Goal: Task Accomplishment & Management: Use online tool/utility

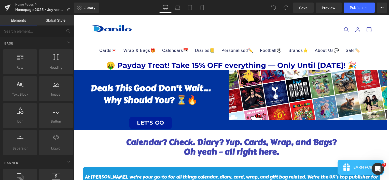
drag, startPoint x: 74, startPoint y: 15, endPoint x: 295, endPoint y: 64, distance: 226.3
click at [294, 64] on h1 "🤑 Payday Treat! Take 15% OFF everything — Only Until [DATE]! 🎉" at bounding box center [232, 65] width 316 height 9
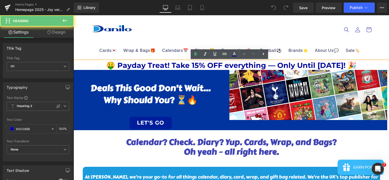
click at [294, 64] on h1 "🤑 Payday Treat! Take 15% OFF everything — Only Until [DATE]! 🎉" at bounding box center [232, 65] width 316 height 9
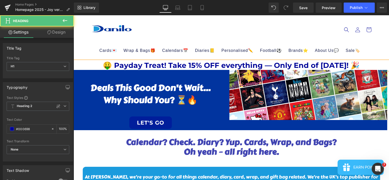
click at [289, 64] on h1 "🤑 Payday Treat! Take 15% OFF everything — Only End of [DATE]! 🎉" at bounding box center [232, 65] width 316 height 9
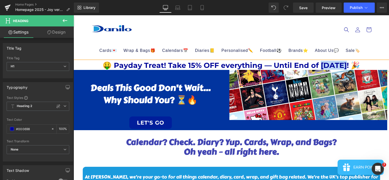
drag, startPoint x: 346, startPoint y: 65, endPoint x: 319, endPoint y: 65, distance: 27.8
click at [319, 65] on h1 "🤑 Payday Treat! Take 15% OFF everything — Until End of [DATE]! 🎉" at bounding box center [232, 65] width 316 height 9
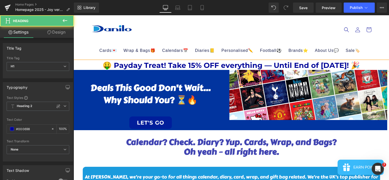
click at [300, 66] on h1 "🤑 Payday Treat! Take 15% OFF everything — Until End of [DATE]! 🎉" at bounding box center [232, 65] width 316 height 9
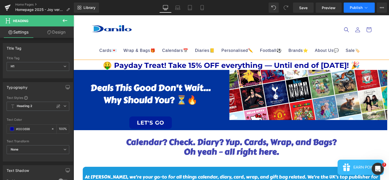
click at [351, 8] on span "Publish" at bounding box center [356, 8] width 13 height 4
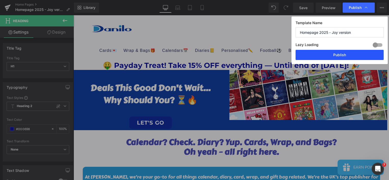
drag, startPoint x: 331, startPoint y: 53, endPoint x: 255, endPoint y: 38, distance: 77.7
click at [331, 53] on button "Publish" at bounding box center [340, 55] width 88 height 10
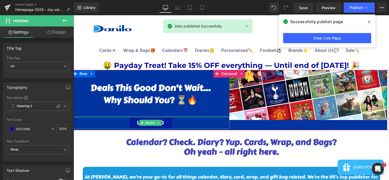
click at [174, 106] on div "Deals this good don’t wait… why should you? ⏳🔥 Heading LET'S GO Button" at bounding box center [151, 99] width 158 height 59
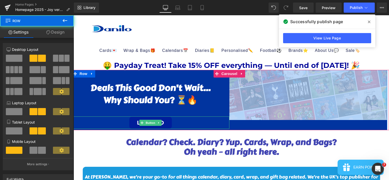
drag, startPoint x: 226, startPoint y: 129, endPoint x: 247, endPoint y: 127, distance: 21.3
click at [228, 119] on div "Deals this good don’t wait… why should you? ⏳🔥 Heading LET'S GO Button Image Row" at bounding box center [230, 100] width 316 height 61
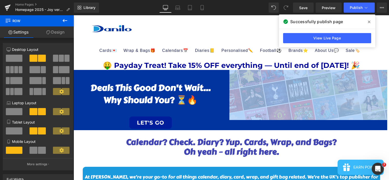
drag, startPoint x: 247, startPoint y: 127, endPoint x: 241, endPoint y: 119, distance: 9.8
click at [256, 117] on img at bounding box center [309, 95] width 158 height 50
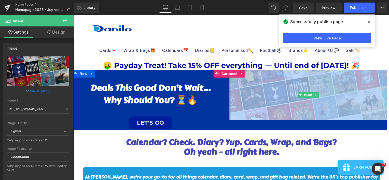
click at [229, 125] on div "Deals this good don’t wait… why should you? ⏳🔥 Heading LET'S GO Button Image Row" at bounding box center [230, 100] width 316 height 61
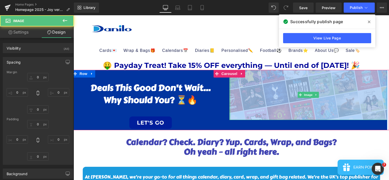
type input "0px"
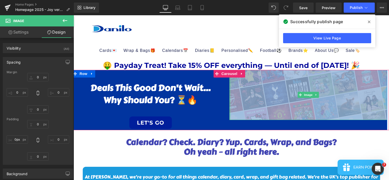
drag, startPoint x: 229, startPoint y: 120, endPoint x: 240, endPoint y: 118, distance: 11.1
click at [225, 125] on div "Deals this good don’t wait… why should you? ⏳🔥 Heading LET'S GO Button Image Row" at bounding box center [230, 100] width 316 height 61
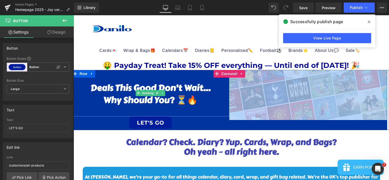
click at [165, 112] on div at bounding box center [151, 109] width 158 height 7
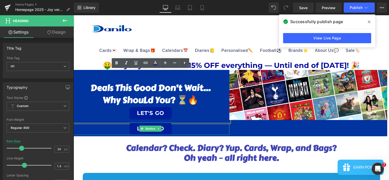
click at [180, 127] on div "LET'S GO" at bounding box center [151, 129] width 158 height 12
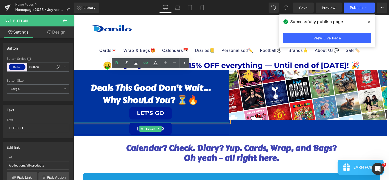
click at [188, 128] on div "LET'S GO" at bounding box center [151, 129] width 158 height 12
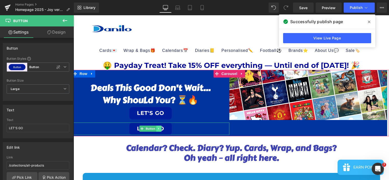
click at [159, 128] on icon at bounding box center [159, 128] width 3 height 3
click at [160, 128] on icon at bounding box center [161, 128] width 3 height 3
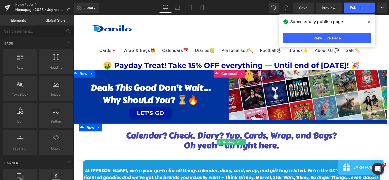
click at [255, 122] on div "Deals this good don’t wait… why shou ld you? ⏳🔥 LET'S GO Heading Image Row" at bounding box center [230, 97] width 316 height 54
click at [257, 117] on img at bounding box center [309, 95] width 158 height 50
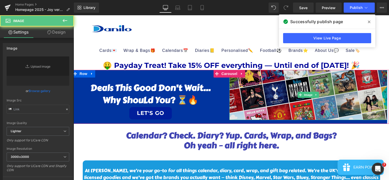
type input "[URL][DOMAIN_NAME]"
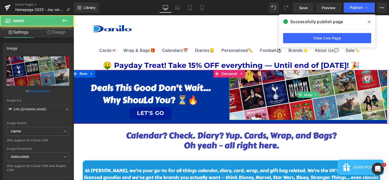
drag, startPoint x: 303, startPoint y: 102, endPoint x: 255, endPoint y: 111, distance: 48.9
click at [303, 103] on img at bounding box center [309, 95] width 158 height 50
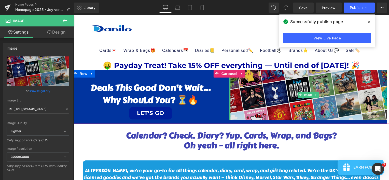
drag, startPoint x: 229, startPoint y: 120, endPoint x: 332, endPoint y: 116, distance: 102.5
click at [222, 123] on div "Deals this good don’t wait… why shou ld you? ⏳🔥 LET'S GO Heading Image Row ‹ › …" at bounding box center [232, 97] width 316 height 54
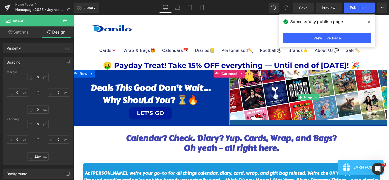
drag, startPoint x: 334, startPoint y: 119, endPoint x: 335, endPoint y: 124, distance: 5.6
click at [335, 124] on div "Deals this good don’t wait… why shou ld you? ⏳🔥 LET'S GO Heading Image Row ‹ › …" at bounding box center [232, 98] width 316 height 57
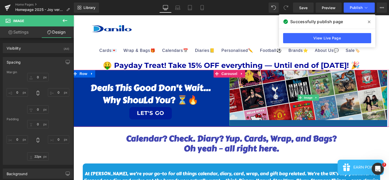
click at [323, 116] on div "Image" at bounding box center [309, 98] width 158 height 56
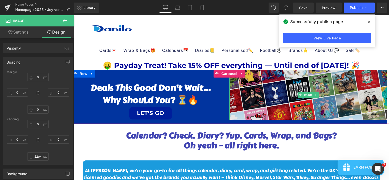
type input "0px"
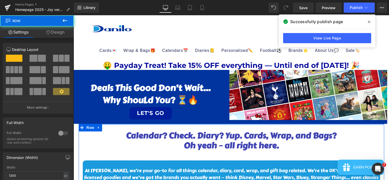
drag, startPoint x: 314, startPoint y: 124, endPoint x: 315, endPoint y: 120, distance: 4.2
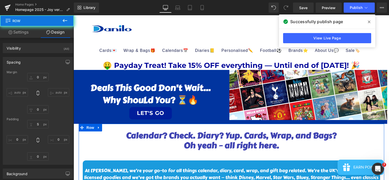
click at [312, 123] on div "Deals this good don’t wait… why shou ld you? ⏳🔥 LET'S GO Heading Image Row ‹ › …" at bounding box center [232, 97] width 316 height 54
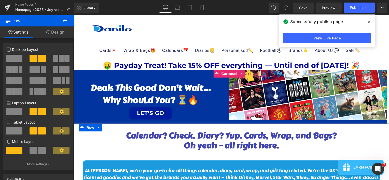
drag, startPoint x: 311, startPoint y: 124, endPoint x: 255, endPoint y: 123, distance: 56.3
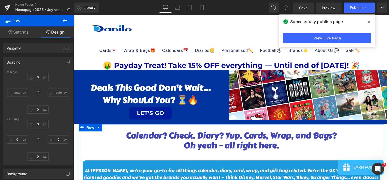
type input "0px"
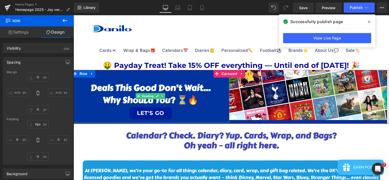
drag, startPoint x: 205, startPoint y: 124, endPoint x: 207, endPoint y: 118, distance: 6.3
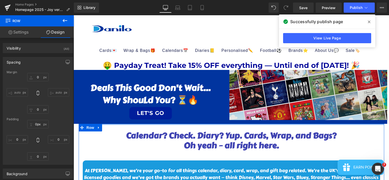
drag, startPoint x: 270, startPoint y: 125, endPoint x: 274, endPoint y: 117, distance: 8.7
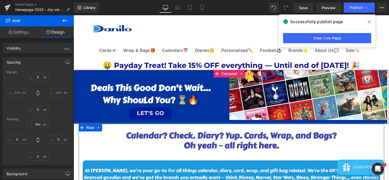
click at [276, 123] on div "Deals this good don’t wait… why shou ld you? ⏳🔥 LET'S GO Heading Image Row ‹ › …" at bounding box center [232, 97] width 316 height 54
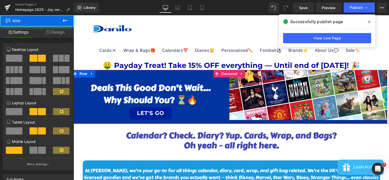
click at [324, 122] on div "Deals this good don’t wait… why shou ld you? ⏳🔥 LET'S GO Heading Image Row" at bounding box center [230, 97] width 316 height 54
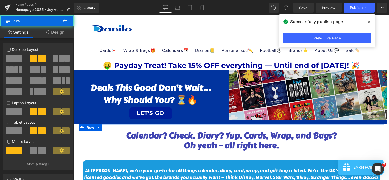
drag, startPoint x: 324, startPoint y: 124, endPoint x: 325, endPoint y: 118, distance: 6.7
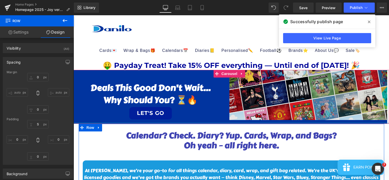
drag, startPoint x: 399, startPoint y: 59, endPoint x: 232, endPoint y: 119, distance: 177.2
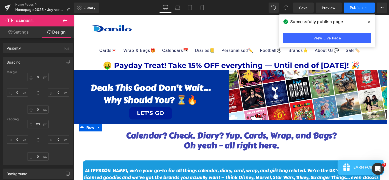
click at [358, 7] on span "Publish" at bounding box center [356, 8] width 13 height 4
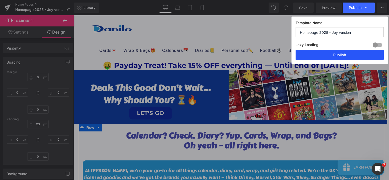
click at [334, 57] on button "Publish" at bounding box center [340, 55] width 88 height 10
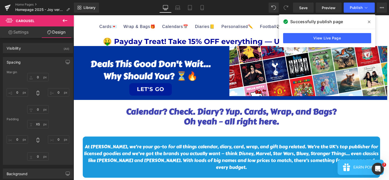
scroll to position [51, 0]
